Goal: Information Seeking & Learning: Learn about a topic

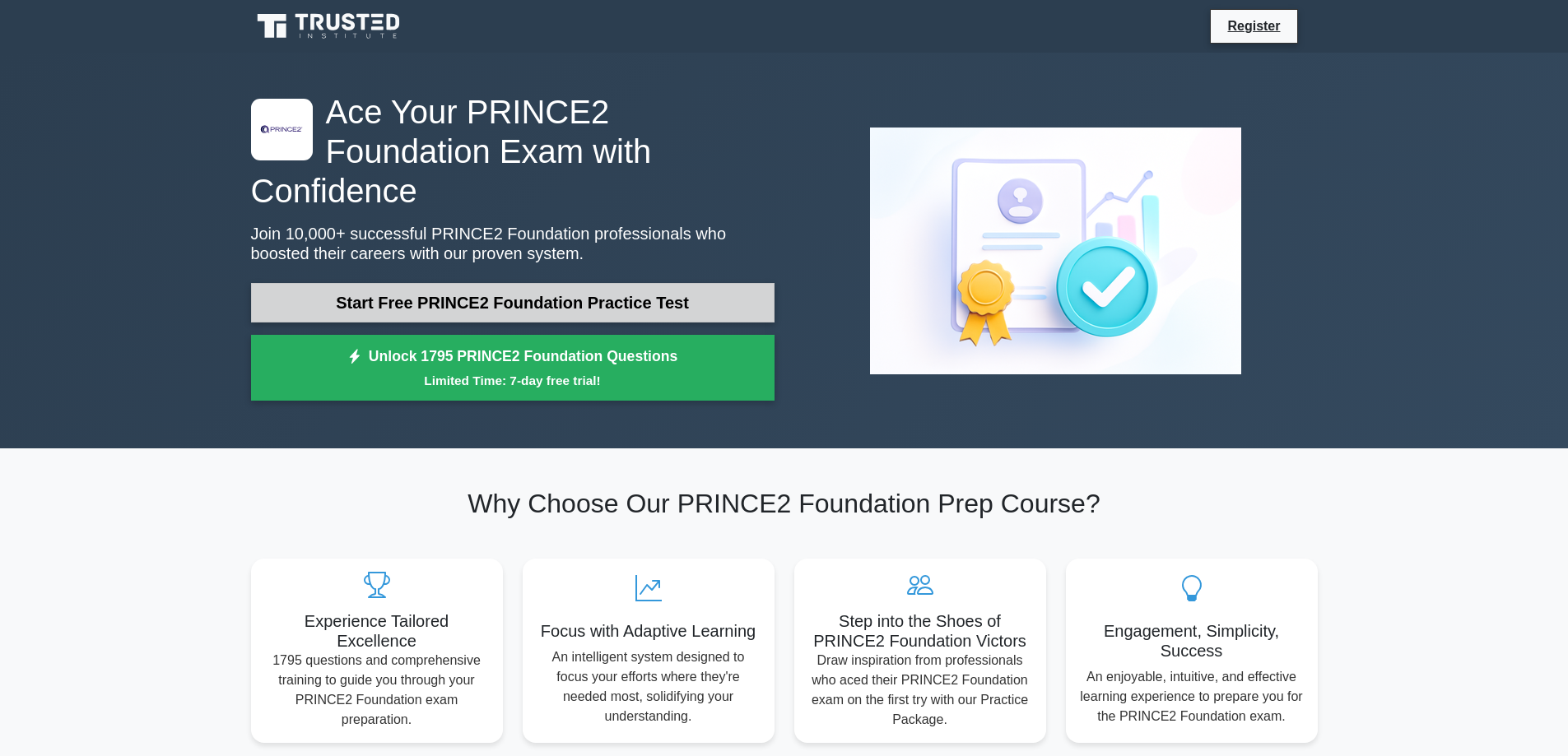
click at [519, 283] on link "Start Free PRINCE2 Foundation Practice Test" at bounding box center [513, 302] width 524 height 39
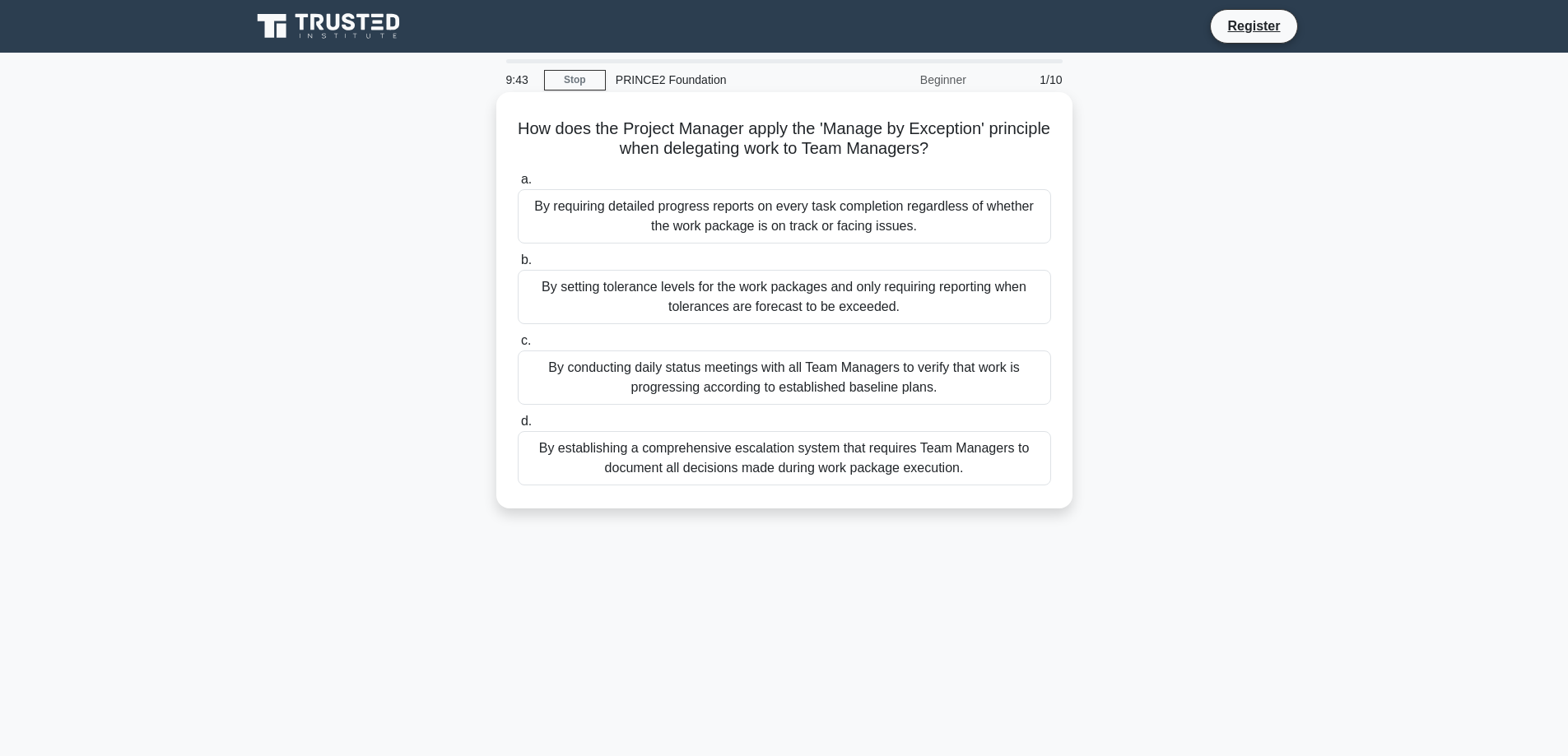
click at [770, 295] on div "By setting tolerance levels for the work packages and only requiring reporting …" at bounding box center [784, 297] width 534 height 55
click at [518, 266] on input "b. By setting tolerance levels for the work packages and only requiring reporti…" at bounding box center [518, 260] width 0 height 11
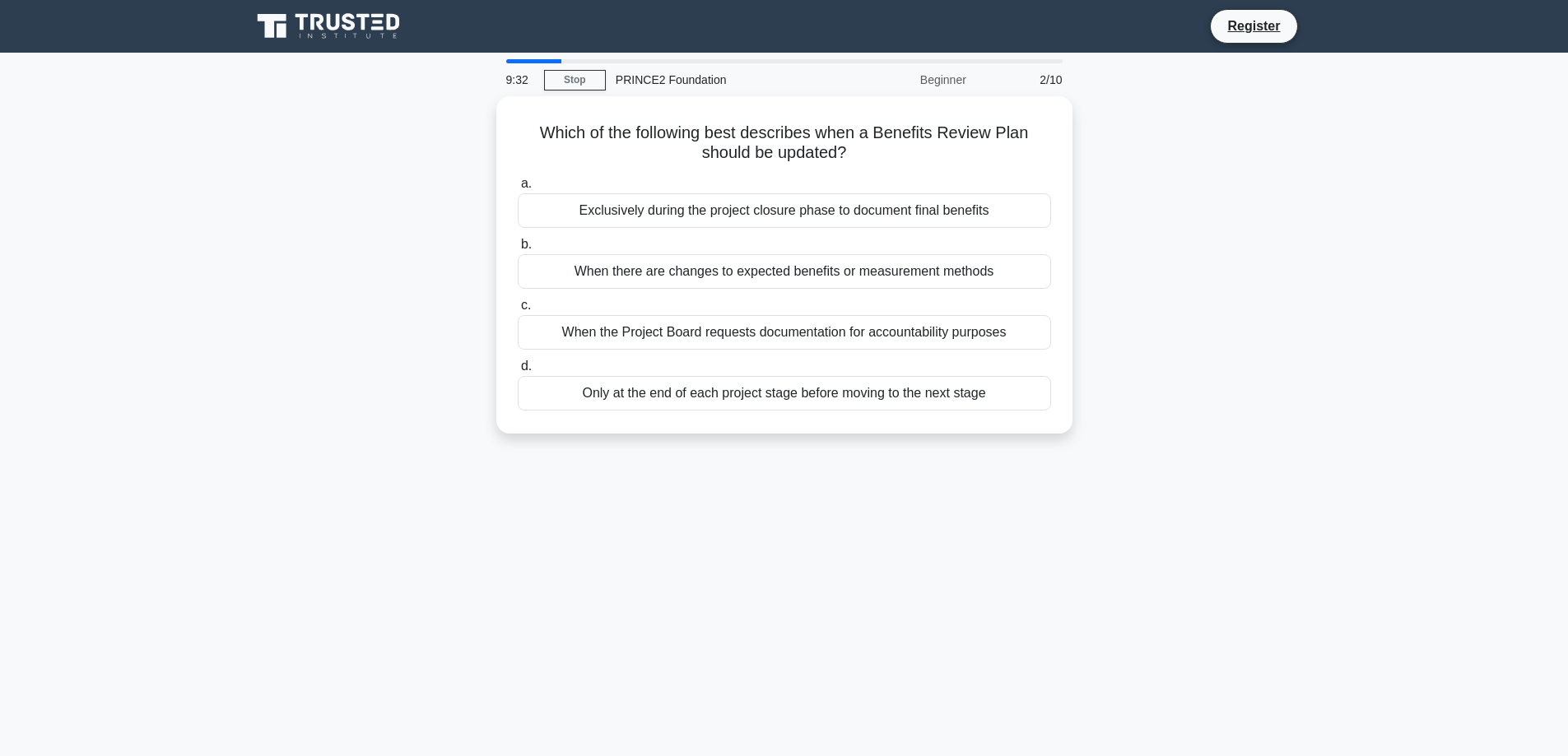
click at [313, 24] on icon at bounding box center [317, 23] width 13 height 17
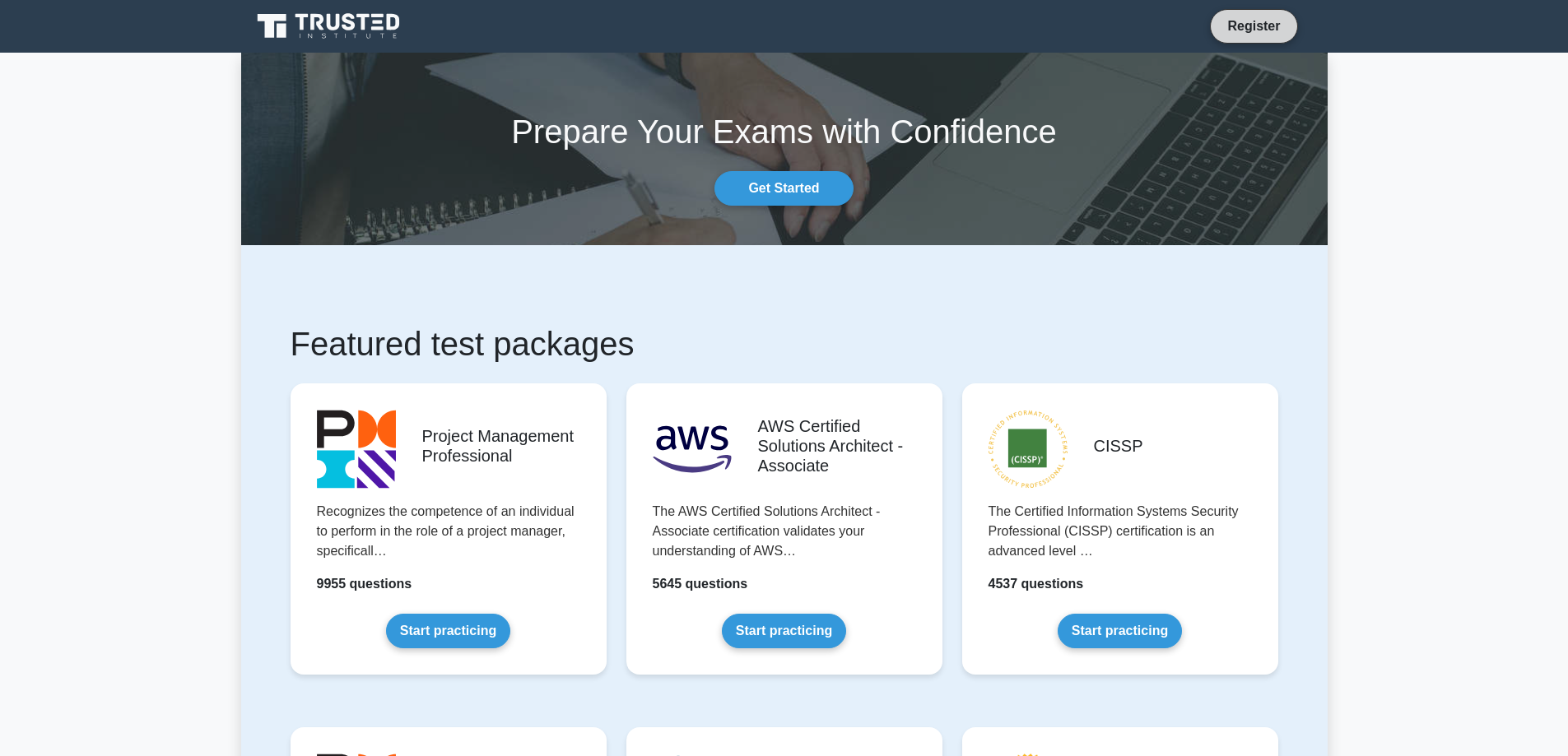
click at [1228, 29] on link "Register" at bounding box center [1253, 26] width 72 height 21
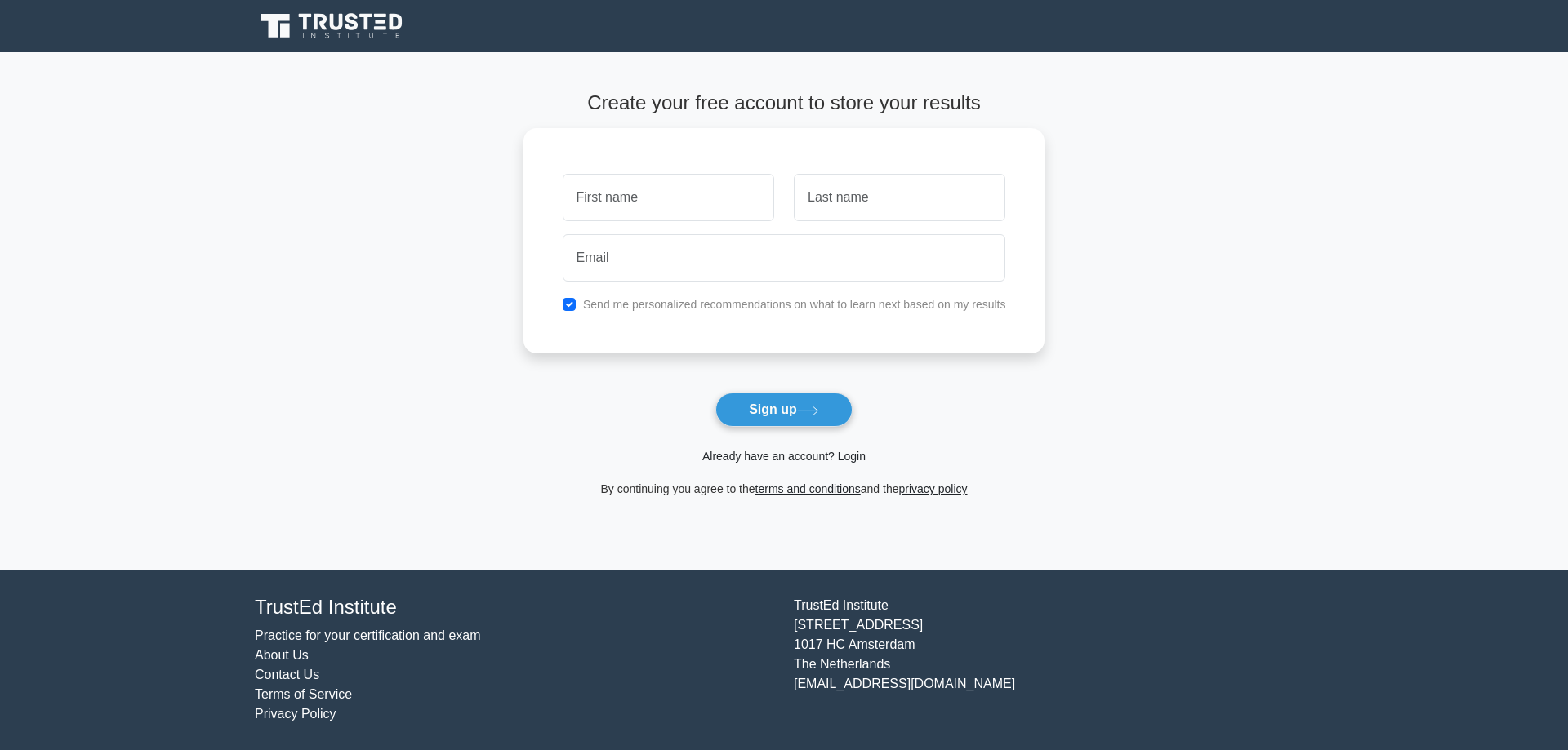
click at [785, 457] on link "Already have an account? Login" at bounding box center [784, 456] width 163 height 13
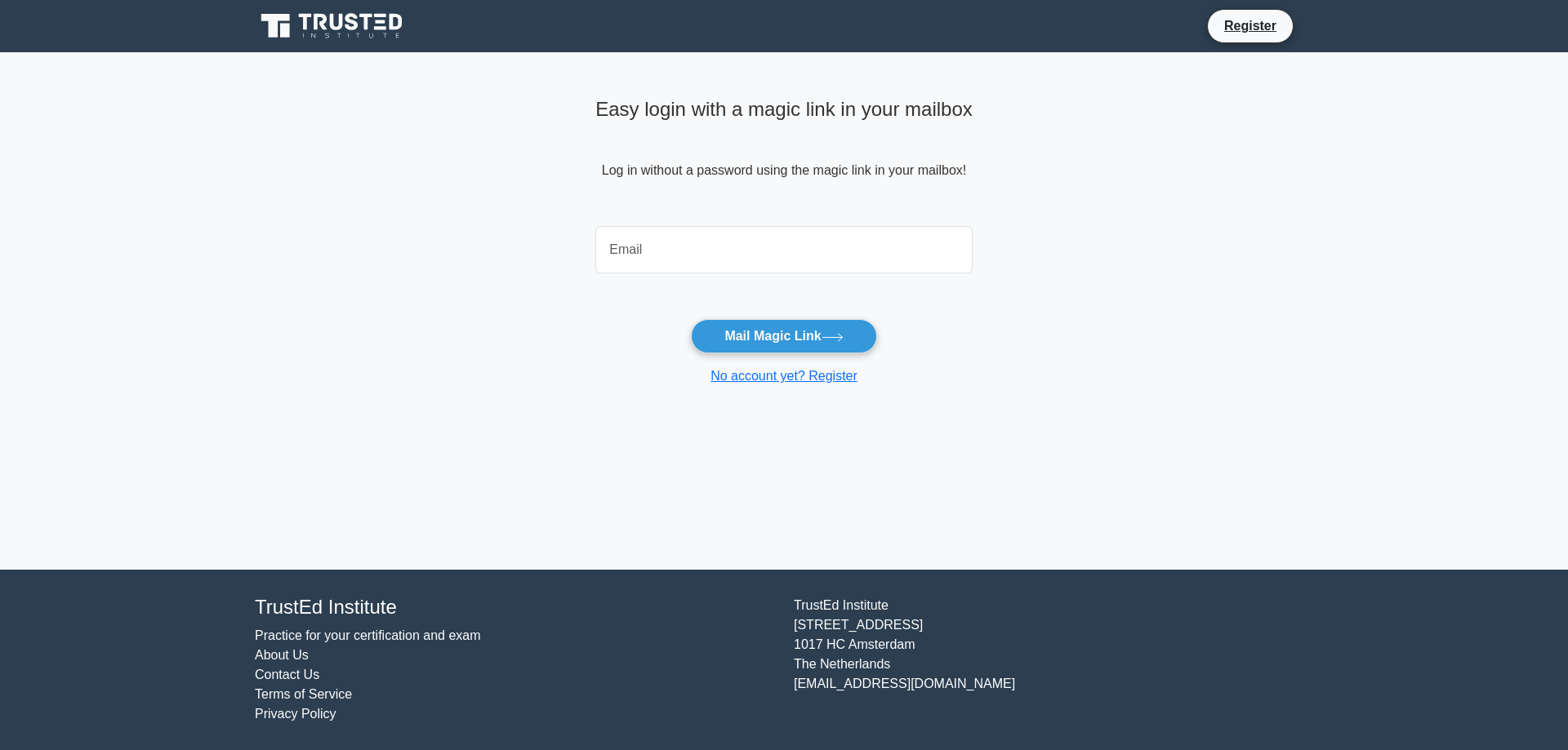
click at [695, 251] on input "email" at bounding box center [784, 250] width 377 height 47
type input "serhatturkmen@outlook.com"
click at [691, 320] on button "Mail Magic Link" at bounding box center [784, 336] width 186 height 34
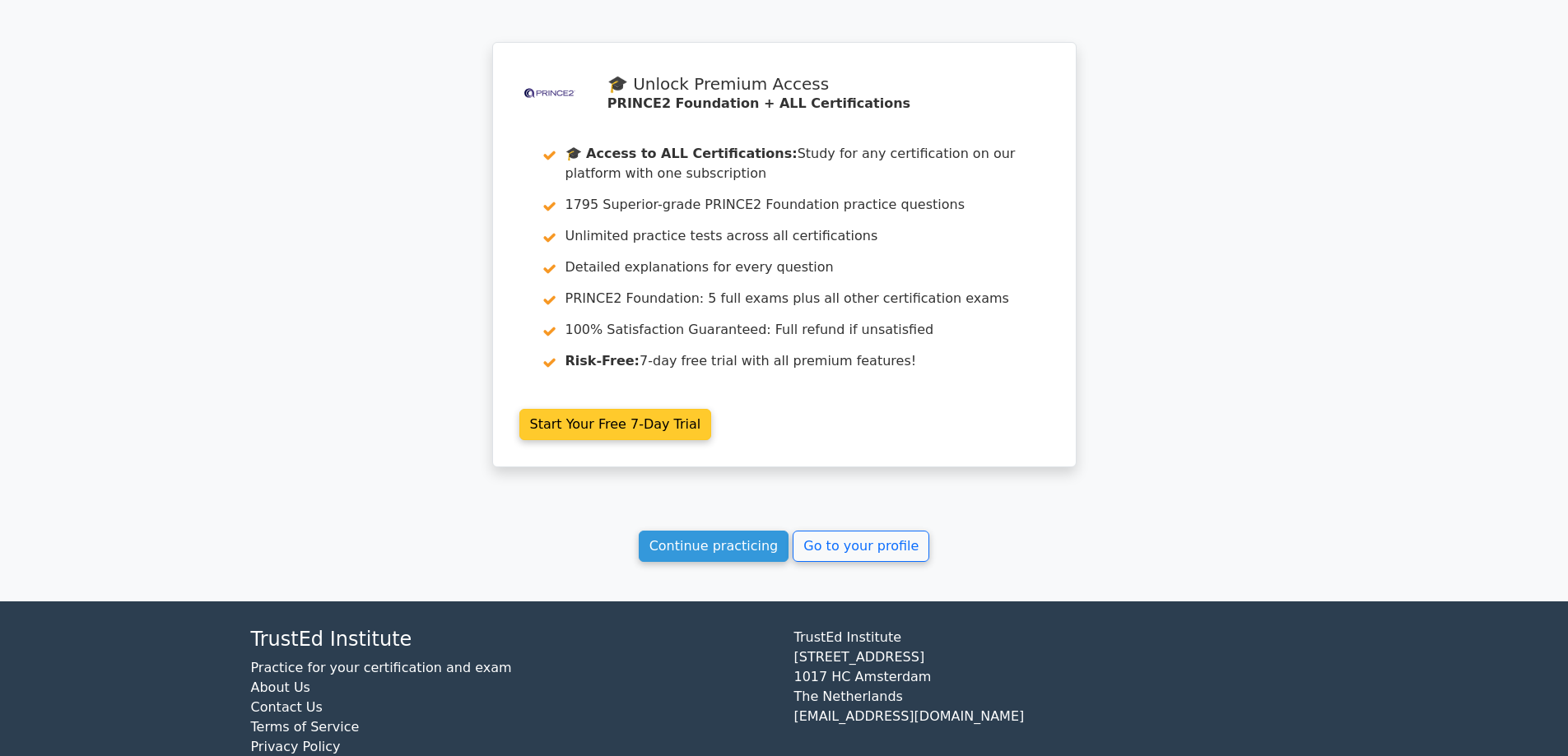
scroll to position [2465, 0]
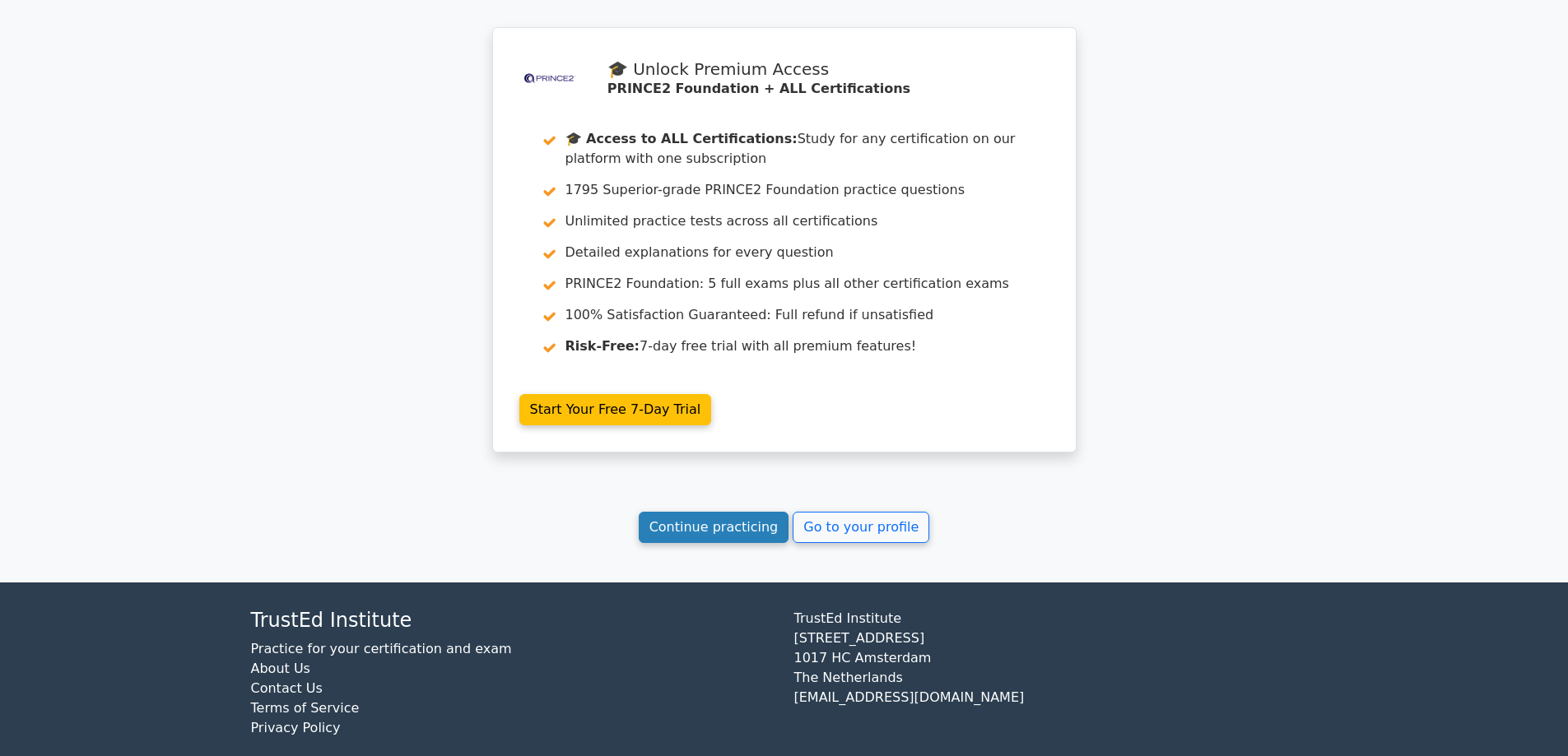
click at [742, 512] on link "Continue practicing" at bounding box center [714, 527] width 151 height 31
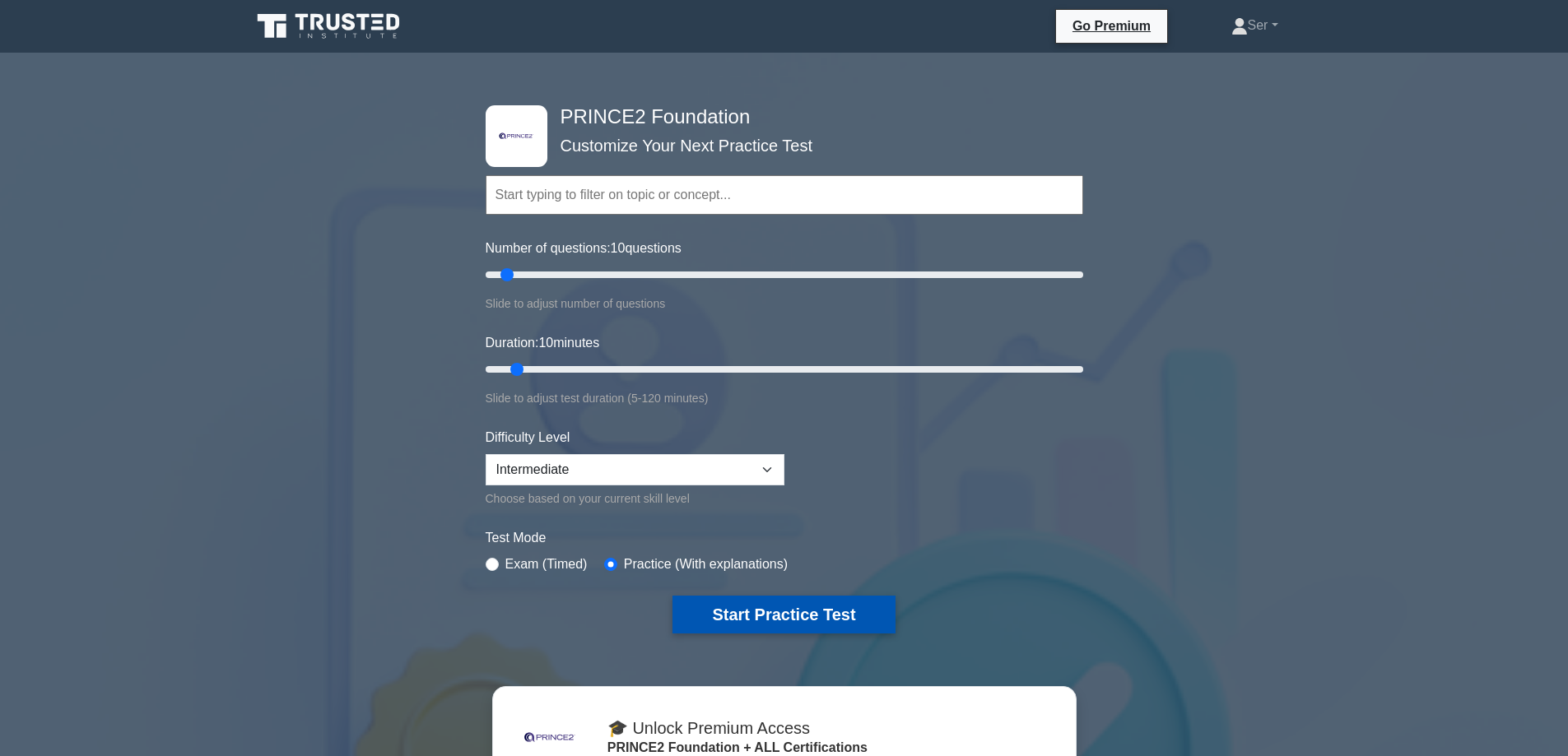
click at [774, 614] on button "Start Practice Test" at bounding box center [783, 614] width 222 height 38
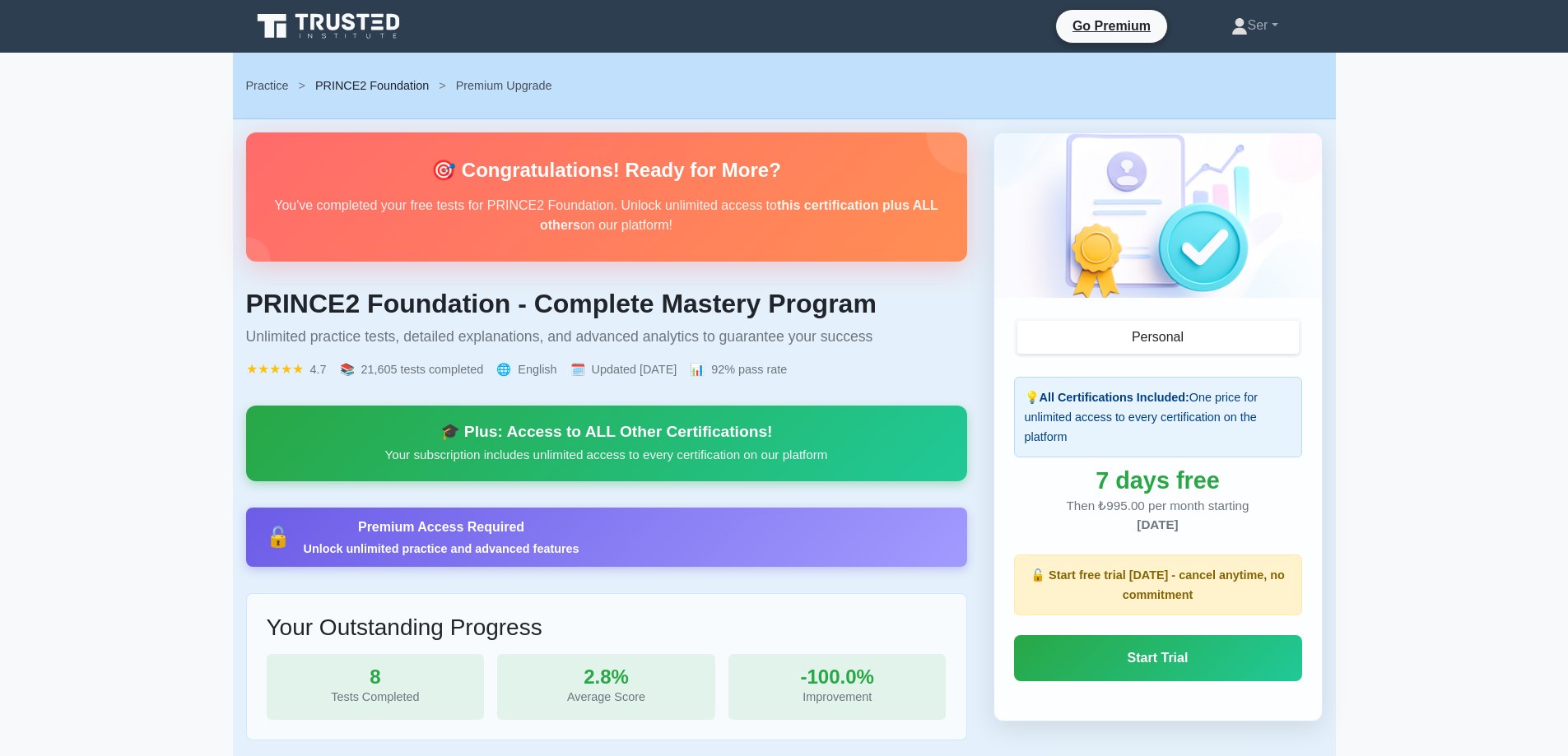
click at [350, 85] on link "PRINCE2 Foundation" at bounding box center [372, 86] width 113 height 13
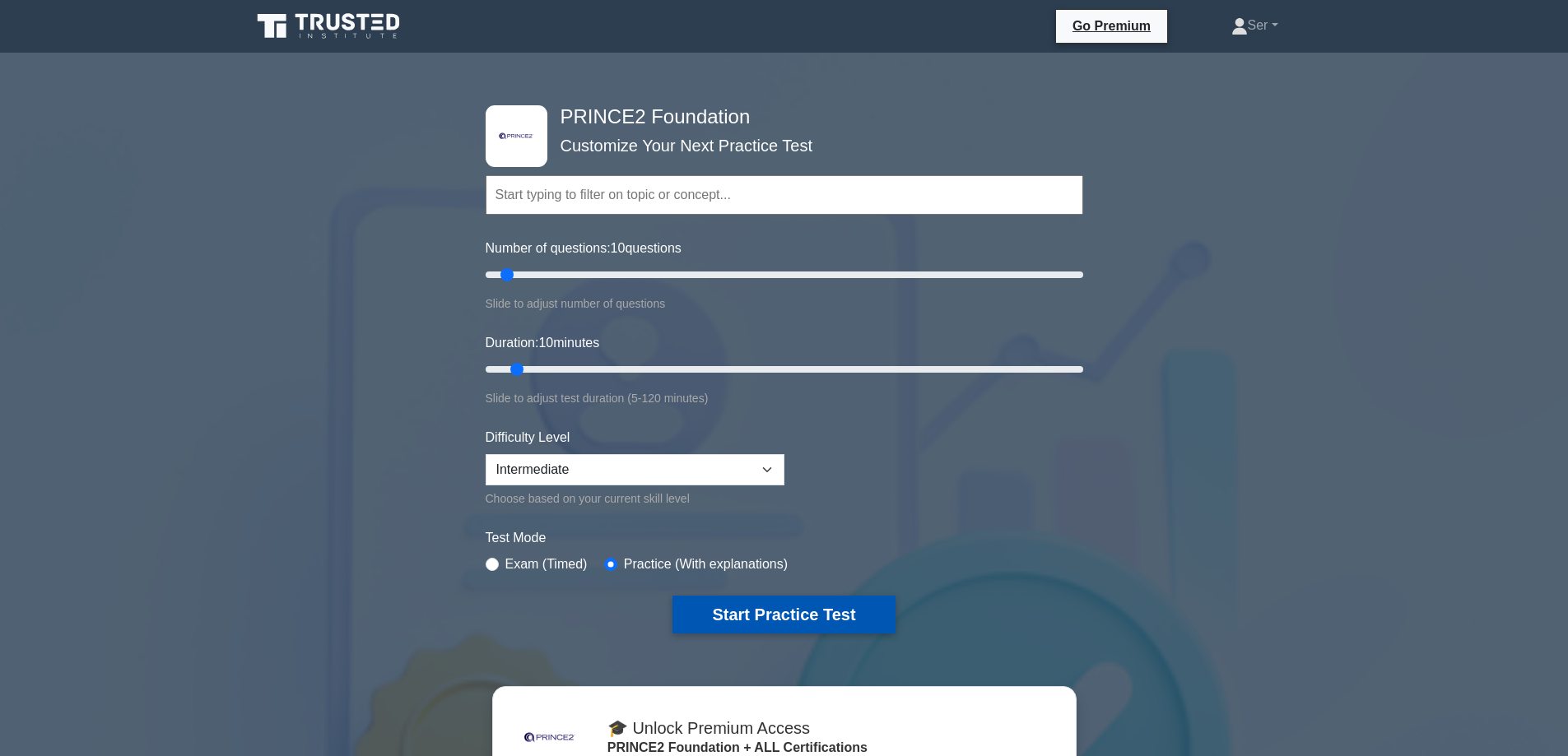
click at [805, 620] on button "Start Practice Test" at bounding box center [783, 614] width 222 height 38
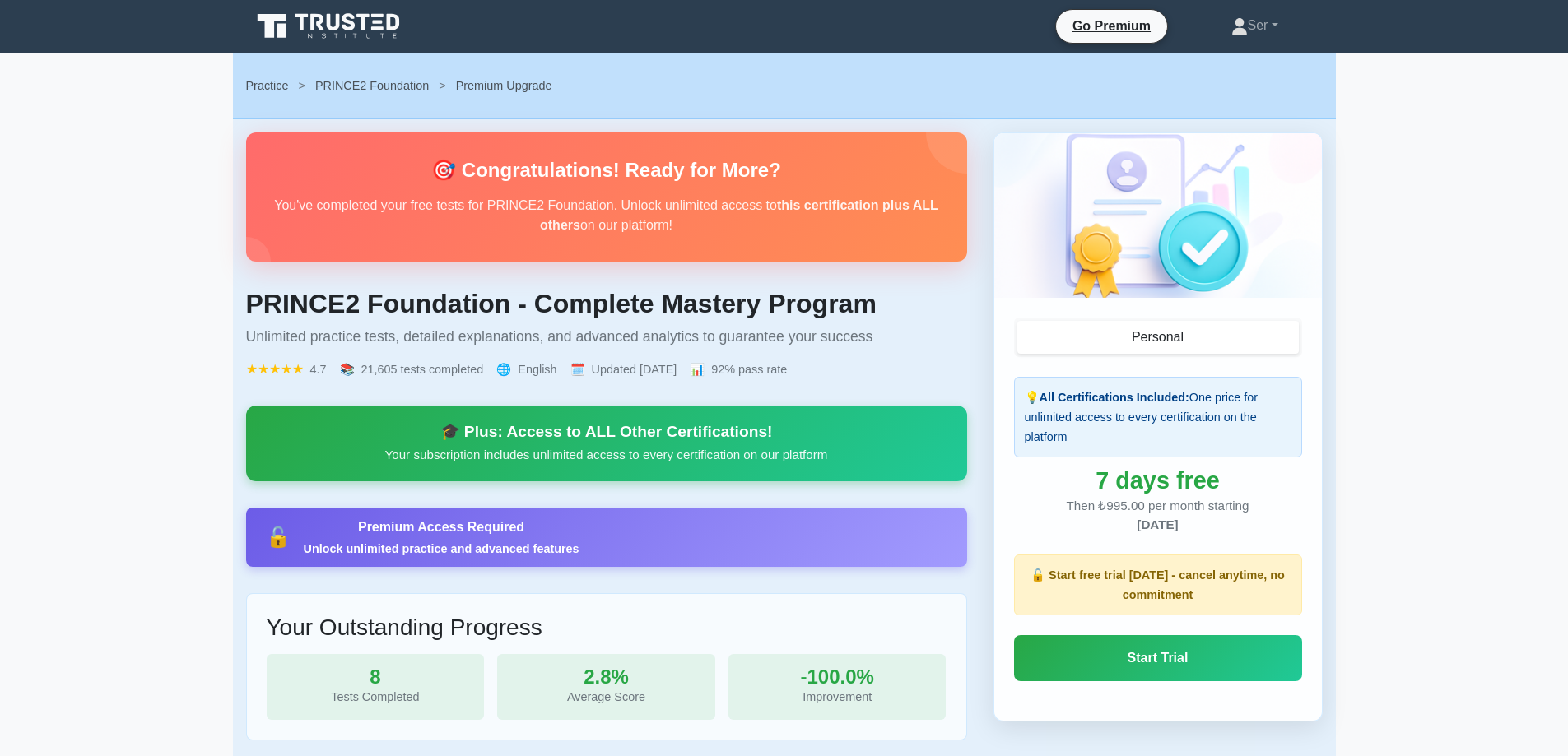
click at [326, 31] on icon at bounding box center [330, 26] width 158 height 31
